Goal: Information Seeking & Learning: Learn about a topic

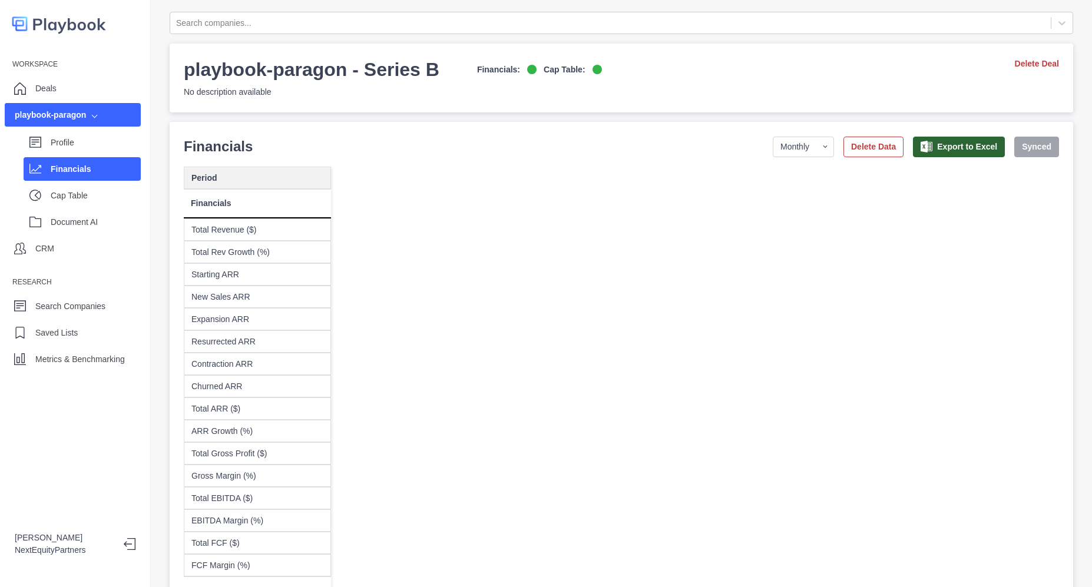
select select "monthly"
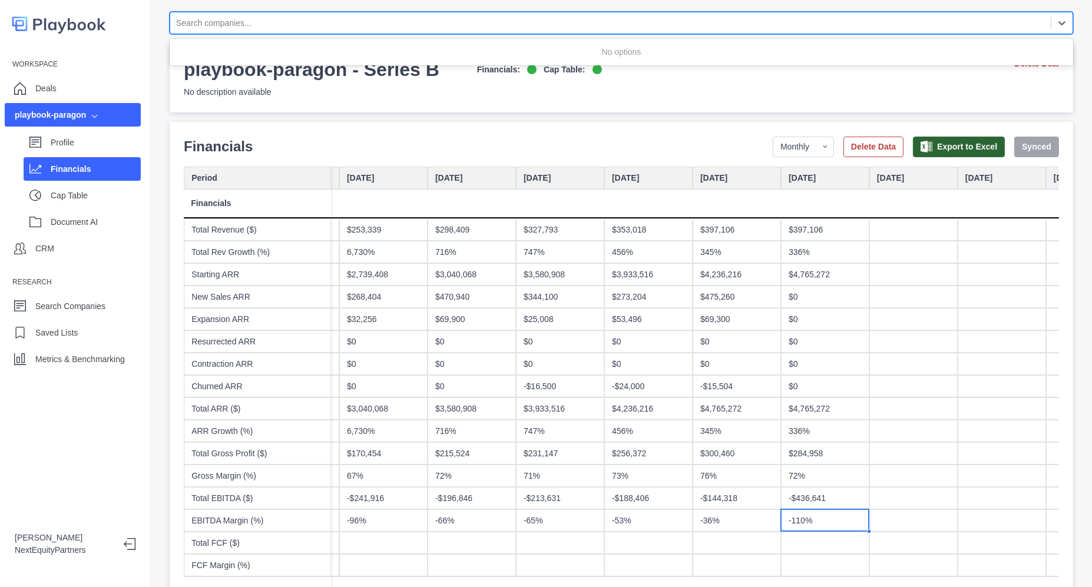
click at [226, 22] on div at bounding box center [610, 23] width 869 height 15
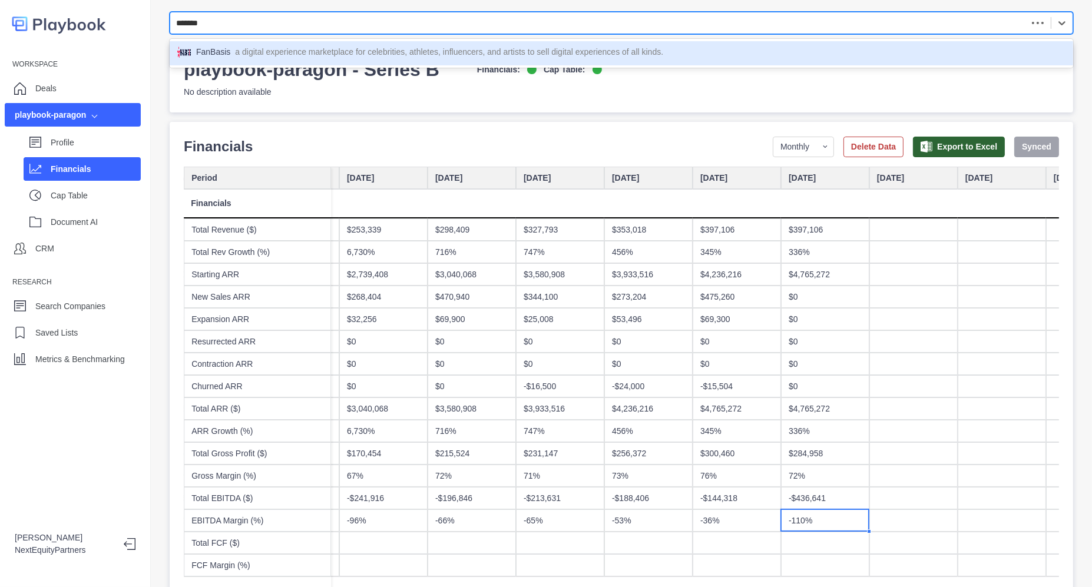
type input "********"
click at [280, 52] on p "a digital experience marketplace for celebrities, athletes, influencers, and ar…" at bounding box center [449, 53] width 428 height 15
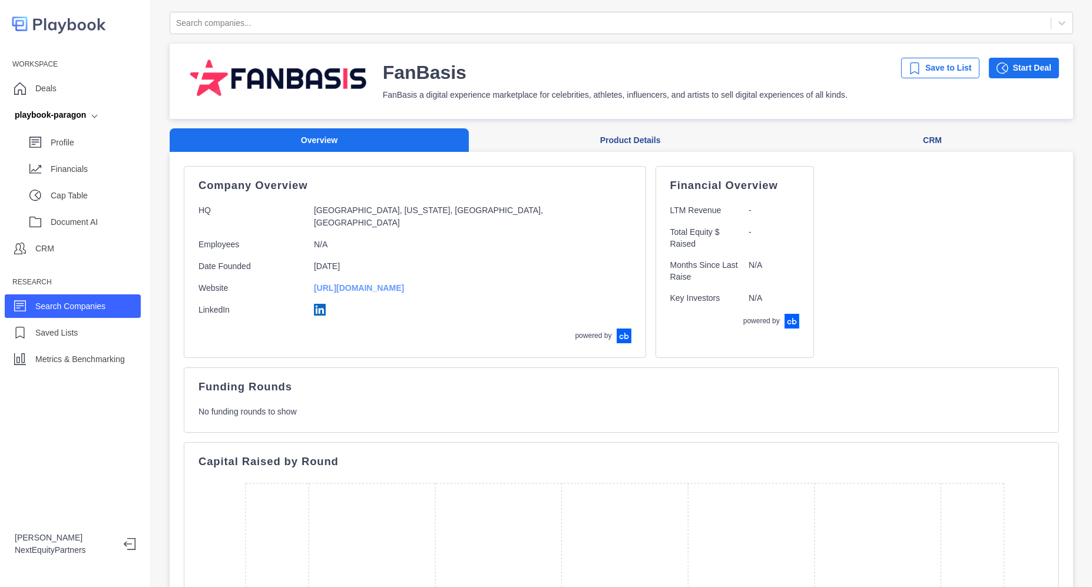
click at [352, 283] on link "[URL][DOMAIN_NAME]" at bounding box center [359, 287] width 90 height 9
click at [560, 135] on button "Product Details" at bounding box center [630, 140] width 323 height 24
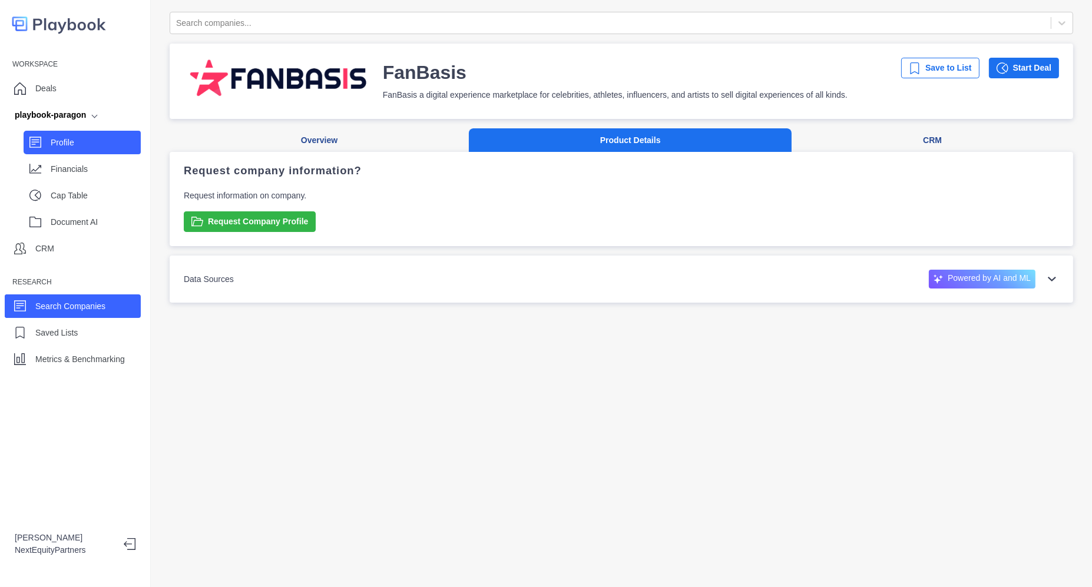
click at [72, 134] on div "Profile" at bounding box center [96, 143] width 90 height 18
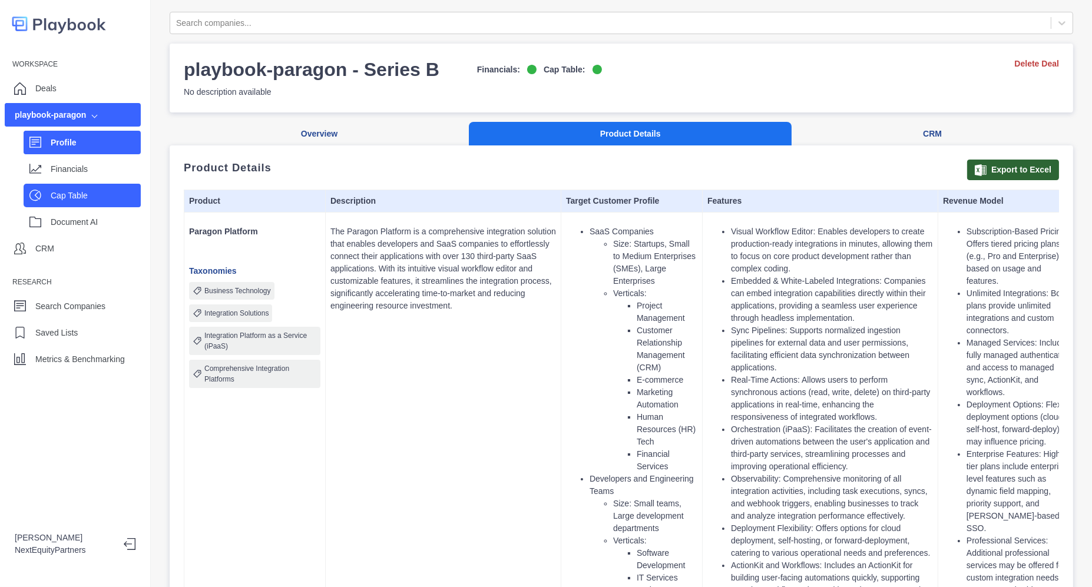
click at [102, 190] on p "Cap Table" at bounding box center [96, 196] width 90 height 12
select select "SHARE_HOLDER_TYPE_COMMON"
select select "SHARE_HOLDER_TYPE_OPTION"
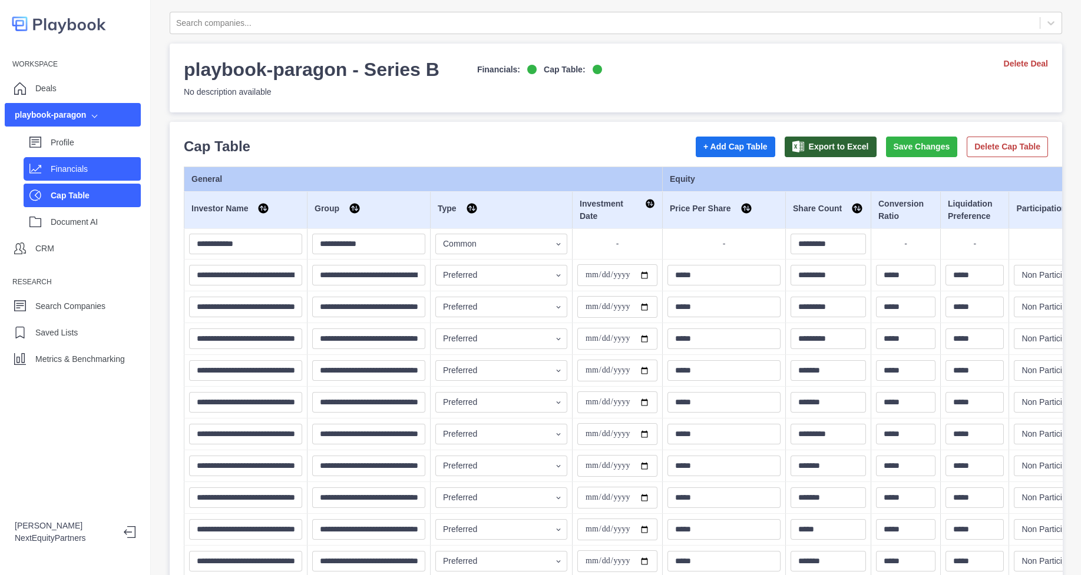
click at [105, 177] on div "Financials" at bounding box center [96, 169] width 90 height 18
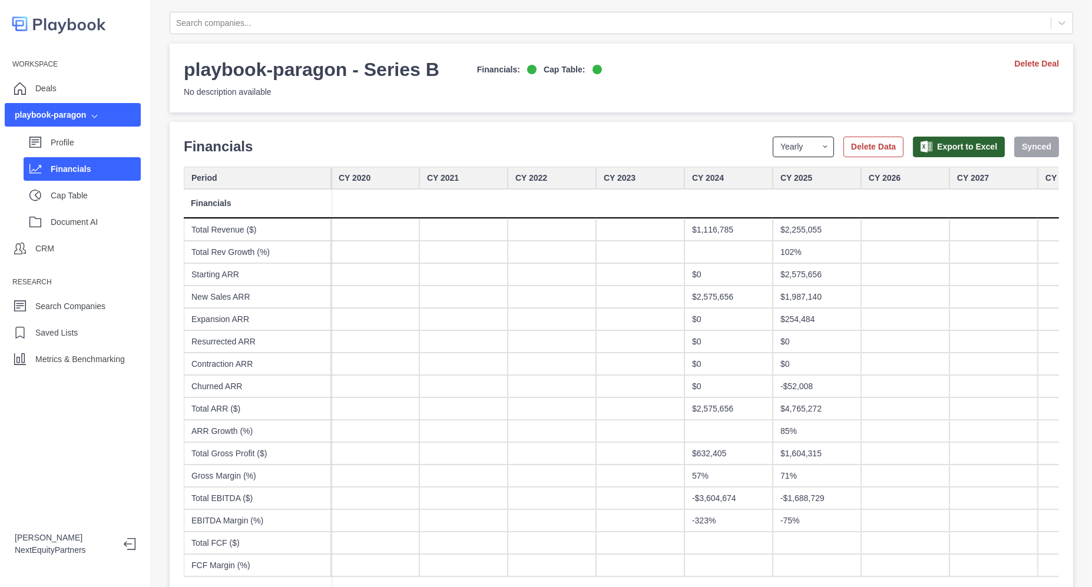
click at [775, 155] on select "Yearly Quarterly Monthly NTM LTM" at bounding box center [803, 147] width 61 height 21
select select "monthly"
click at [773, 137] on select "Yearly Quarterly Monthly NTM LTM" at bounding box center [803, 147] width 61 height 21
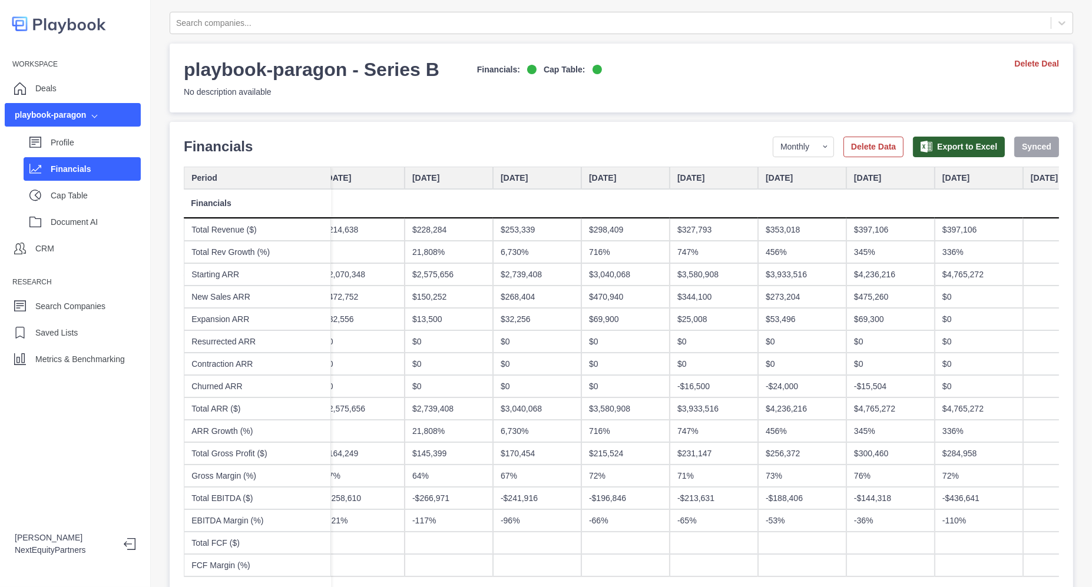
click at [81, 129] on div "Profile Financials Cap Table Document AI" at bounding box center [73, 180] width 136 height 107
click at [85, 145] on p "Profile" at bounding box center [96, 143] width 90 height 12
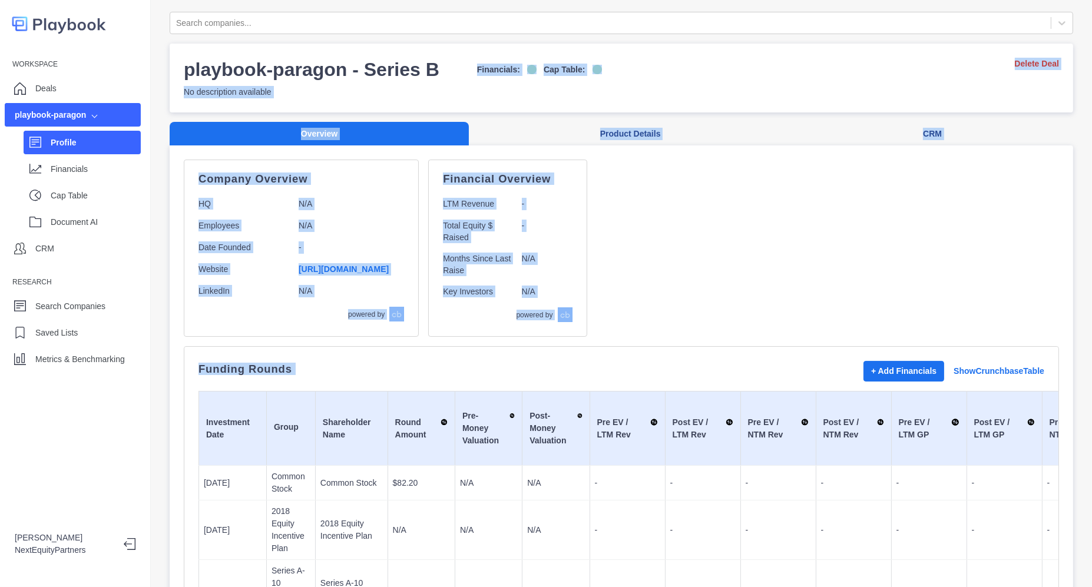
drag, startPoint x: 473, startPoint y: 47, endPoint x: 719, endPoint y: 336, distance: 379.0
click at [711, 260] on div "Company Overview HQ N/A Employees N/A Date Founded - Website [URL][DOMAIN_NAME]…" at bounding box center [621, 248] width 875 height 177
drag, startPoint x: 671, startPoint y: 303, endPoint x: 455, endPoint y: 67, distance: 319.7
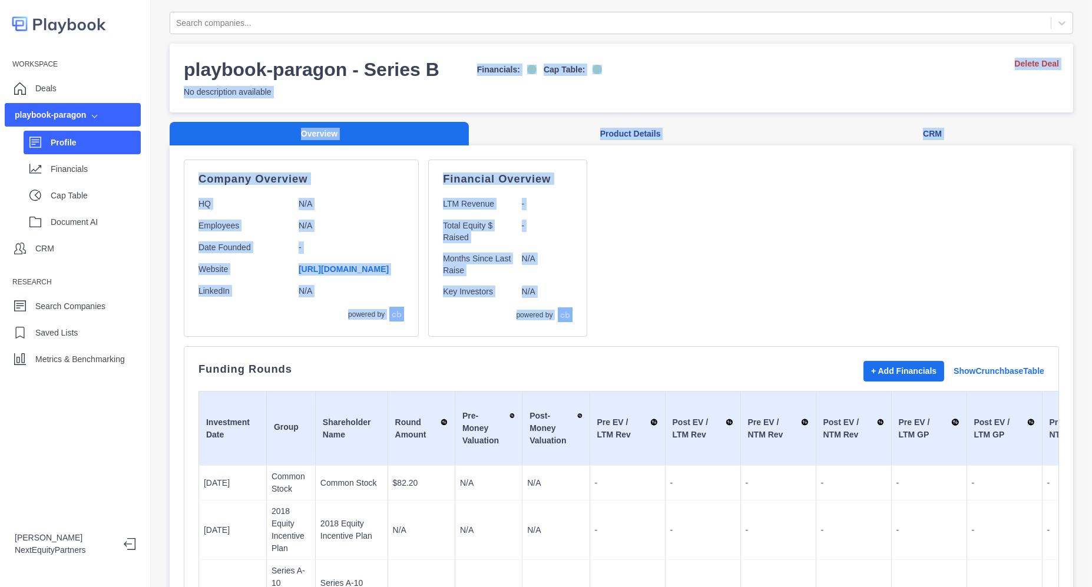
click at [645, 290] on div "Company Overview HQ N/A Employees N/A Date Founded - Website [URL][DOMAIN_NAME]…" at bounding box center [621, 248] width 875 height 177
drag, startPoint x: 652, startPoint y: 307, endPoint x: 456, endPoint y: 52, distance: 321.3
click at [723, 198] on div "Company Overview HQ N/A Employees N/A Date Founded - Website [URL][DOMAIN_NAME]…" at bounding box center [621, 248] width 875 height 177
drag, startPoint x: 702, startPoint y: 319, endPoint x: 339, endPoint y: 10, distance: 476.7
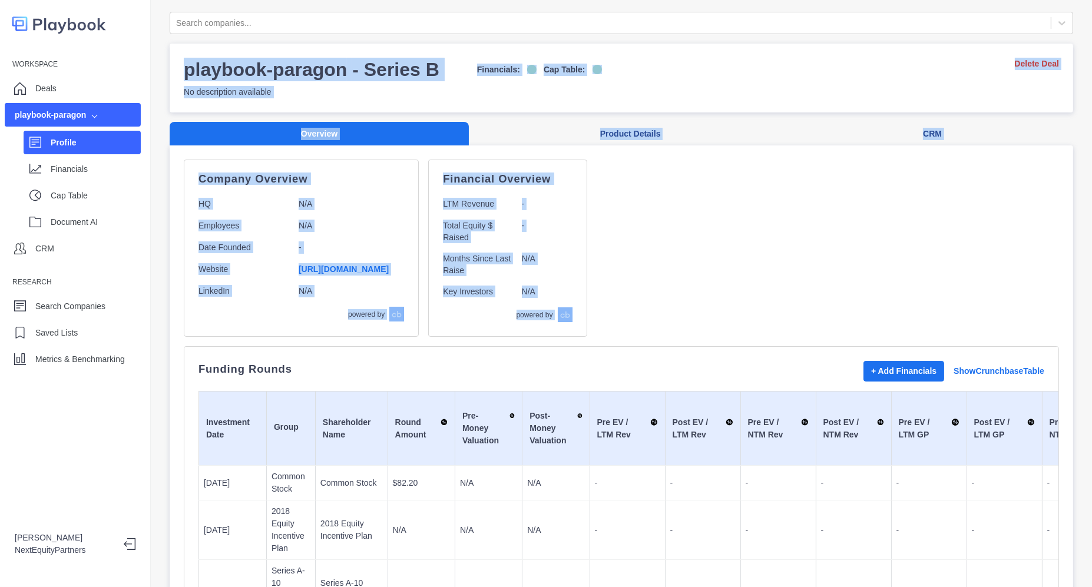
click at [312, 0] on html "Workspace Deals playbook-paragon Profile Financials Cap Table Document AI CRM R…" at bounding box center [546, 293] width 1092 height 587
click at [735, 260] on div "Company Overview HQ N/A Employees N/A Date Founded - Website [URL][DOMAIN_NAME]…" at bounding box center [621, 248] width 875 height 177
click at [722, 323] on div "Company Overview HQ N/A Employees N/A Date Founded - Website [URL][DOMAIN_NAME]…" at bounding box center [621, 248] width 875 height 177
drag, startPoint x: 704, startPoint y: 302, endPoint x: 235, endPoint y: -61, distance: 593.3
click at [235, 0] on html "Workspace Deals playbook-paragon Profile Financials Cap Table Document AI CRM R…" at bounding box center [546, 293] width 1092 height 587
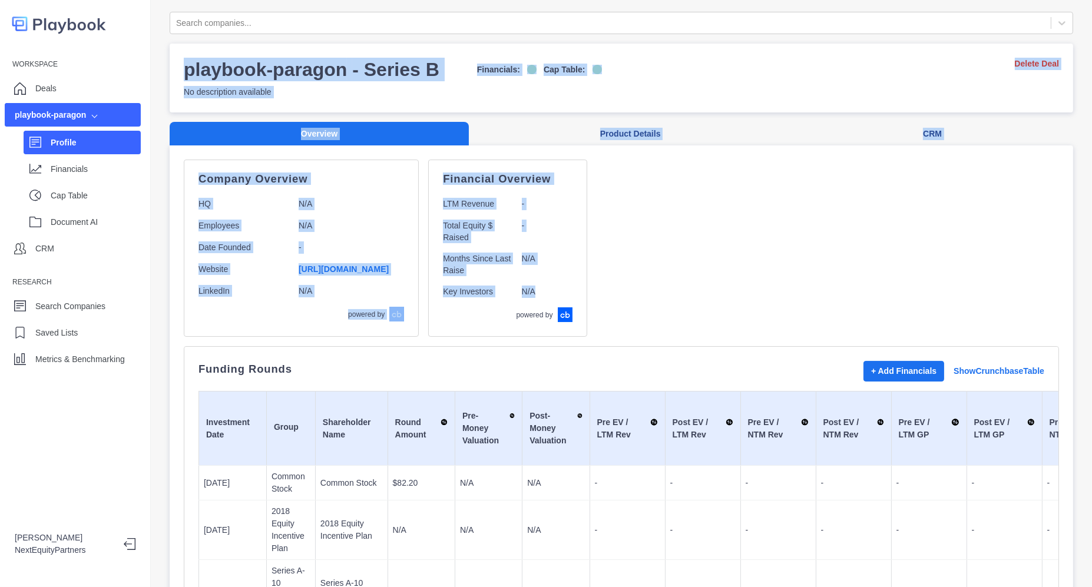
drag, startPoint x: 633, startPoint y: 231, endPoint x: 627, endPoint y: 232, distance: 6.0
click at [633, 231] on div "Company Overview HQ N/A Employees N/A Date Founded - Website [URL][DOMAIN_NAME]…" at bounding box center [621, 248] width 875 height 177
click at [663, 335] on div "Company Overview HQ N/A Employees N/A Date Founded - Website [URL][DOMAIN_NAME]…" at bounding box center [621, 248] width 875 height 177
